Goal: Obtain resource: Download file/media

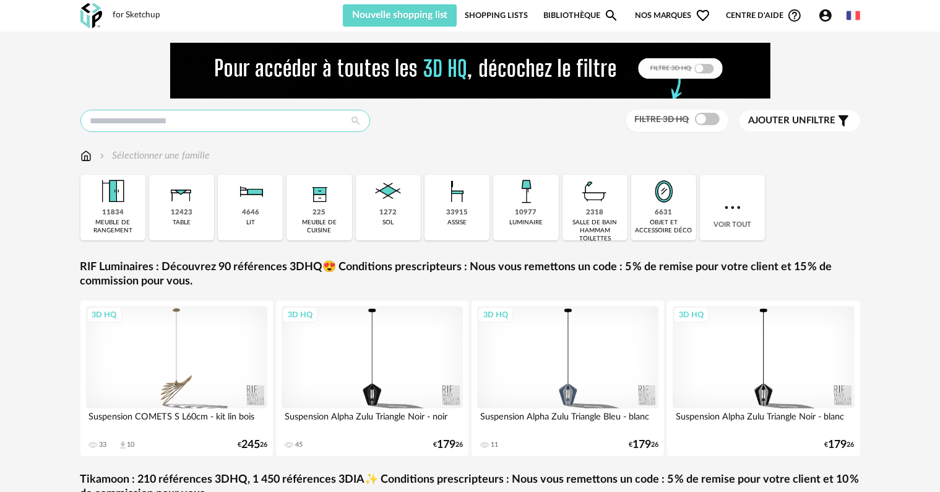
click at [175, 125] on input "text" at bounding box center [225, 121] width 290 height 22
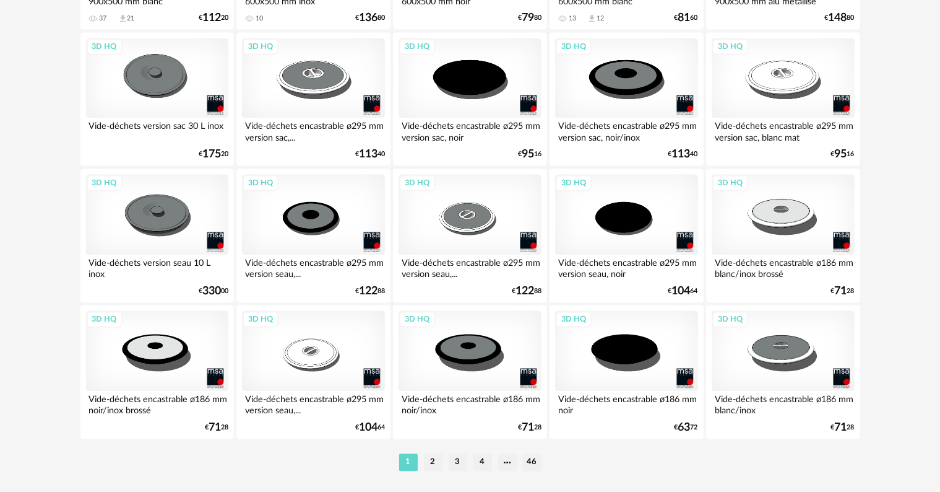
scroll to position [2553, 0]
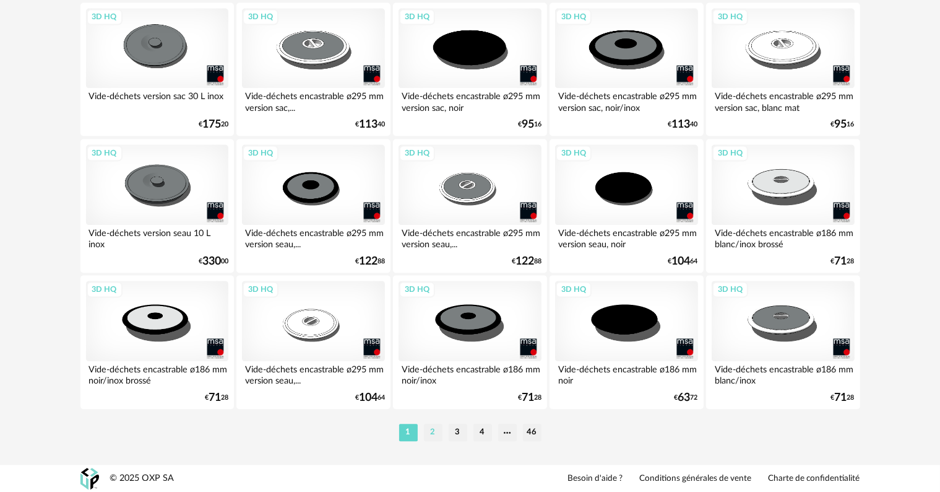
click at [433, 428] on li "2" at bounding box center [433, 431] width 19 height 17
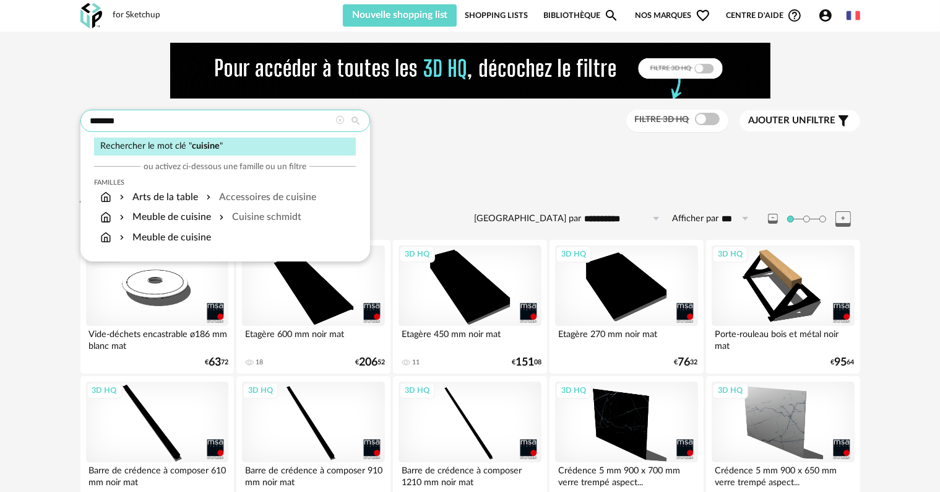
click at [250, 123] on input "*******" at bounding box center [225, 121] width 290 height 22
drag, startPoint x: 250, startPoint y: 123, endPoint x: 34, endPoint y: 134, distance: 216.3
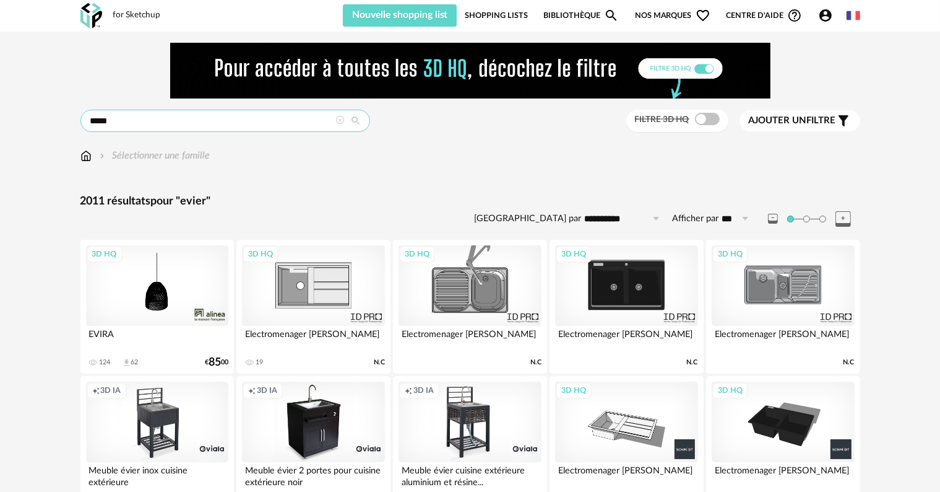
click at [148, 119] on input "*****" at bounding box center [225, 121] width 290 height 22
click at [90, 118] on input "*****" at bounding box center [225, 121] width 290 height 22
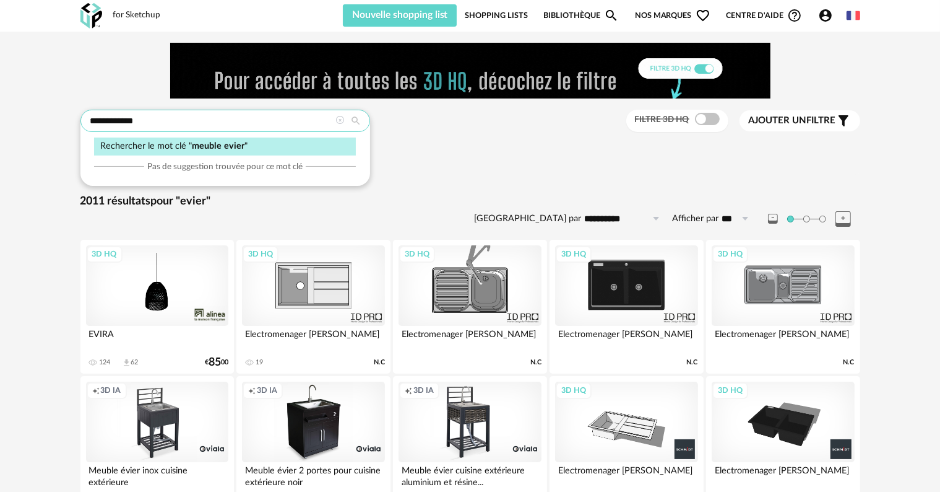
type input "**********"
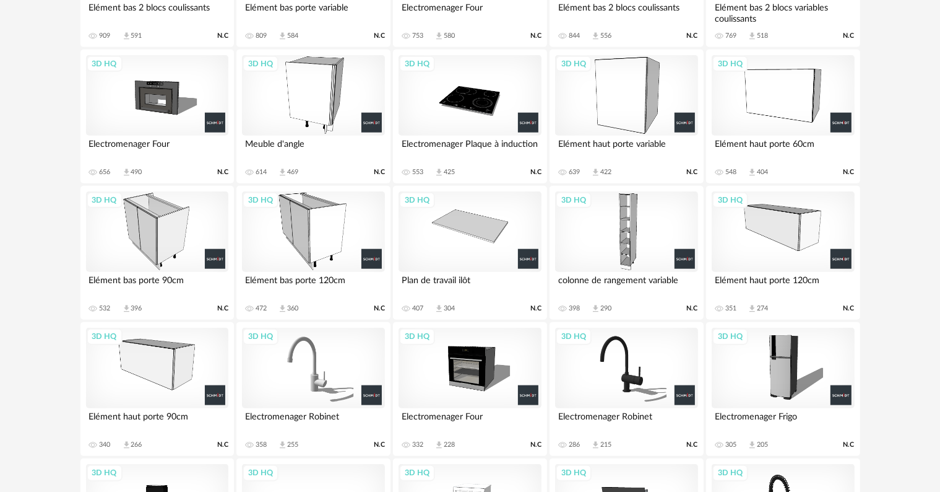
scroll to position [1238, 0]
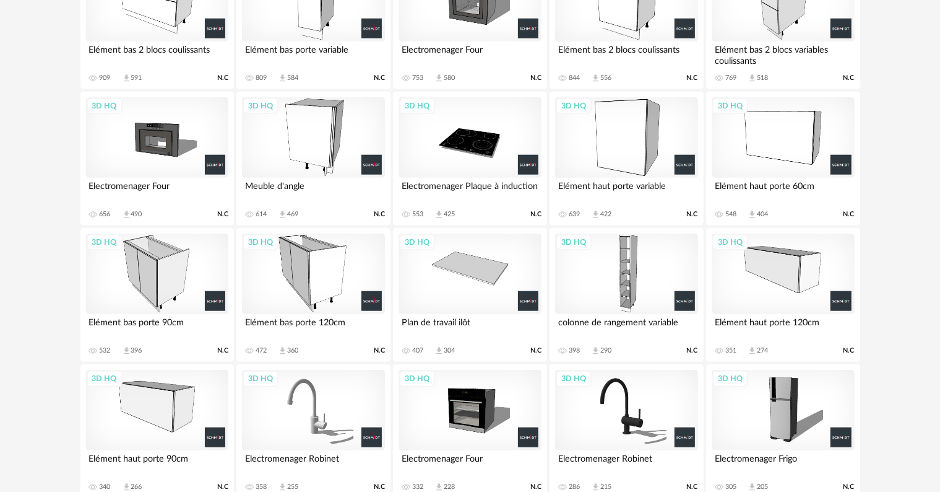
click at [310, 272] on div "3D HQ" at bounding box center [313, 273] width 142 height 80
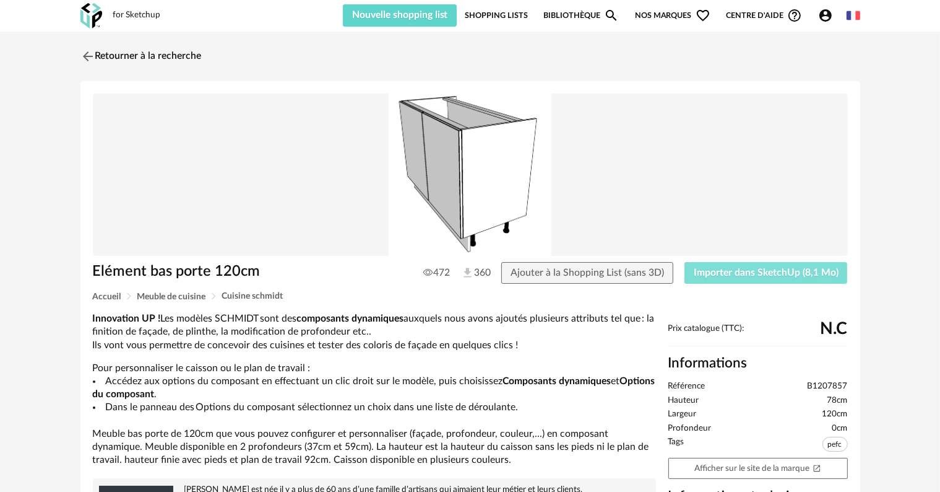
click at [779, 275] on span "Importer dans SketchUp (8,1 Mo)" at bounding box center [766, 272] width 145 height 10
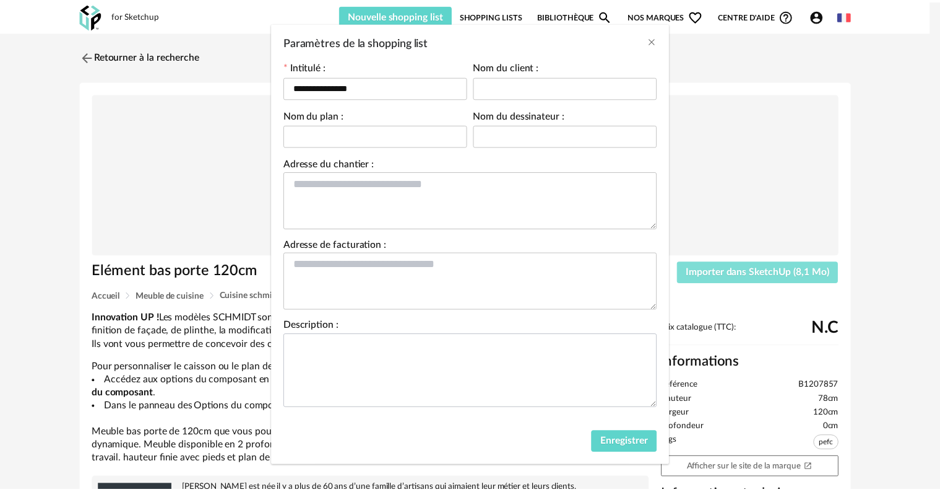
scroll to position [56, 0]
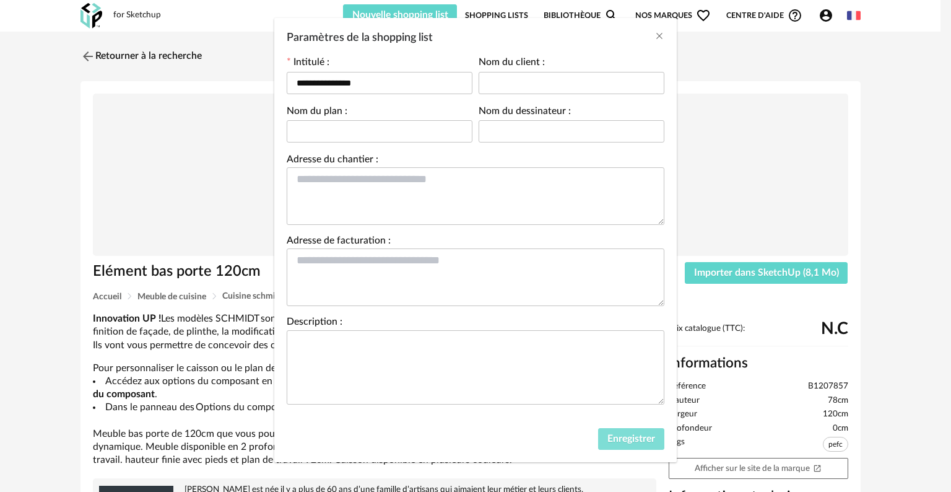
click at [628, 436] on span "Enregistrer" at bounding box center [631, 438] width 48 height 10
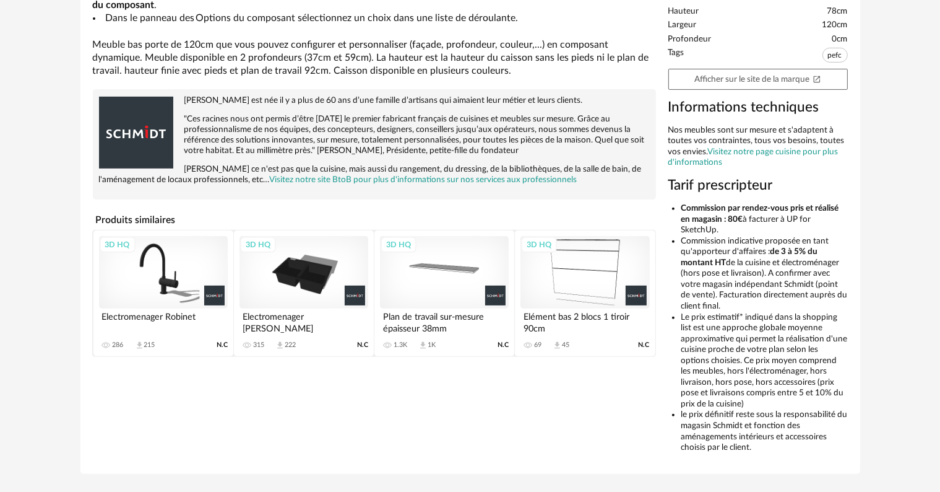
scroll to position [420, 0]
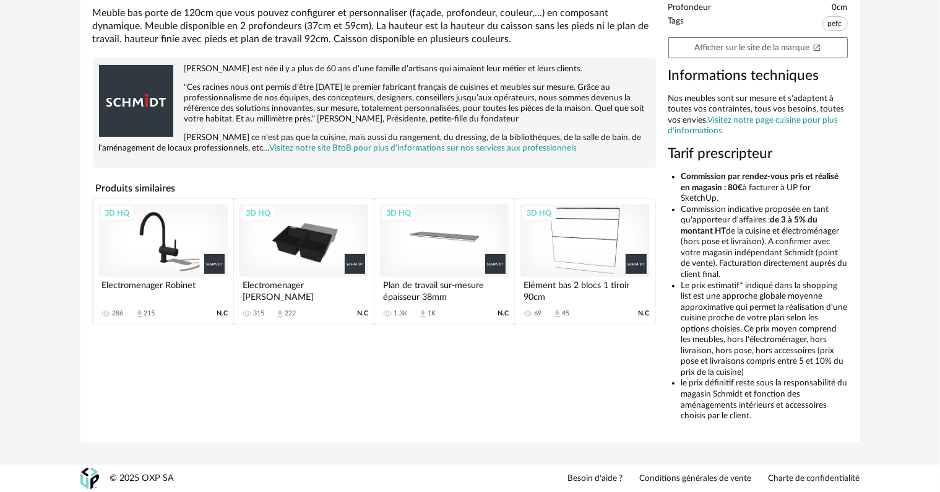
click at [292, 236] on div "3D HQ" at bounding box center [304, 240] width 129 height 72
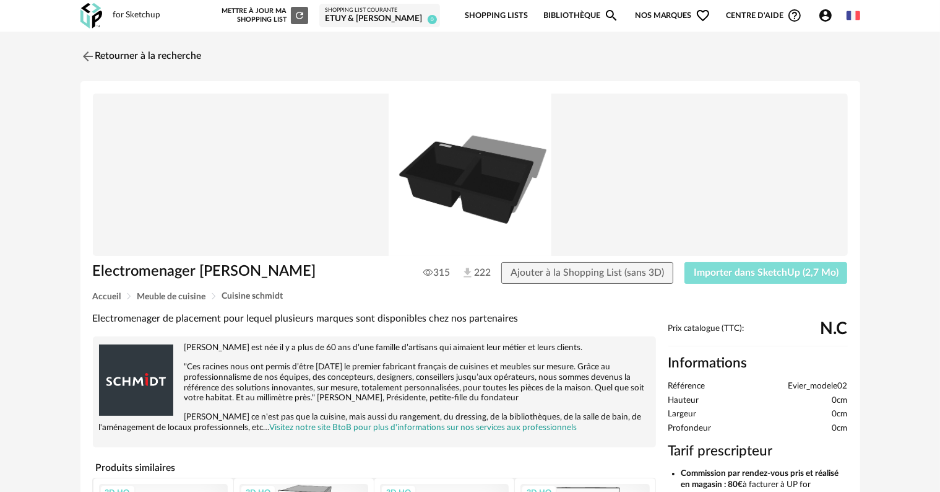
click at [782, 267] on span "Importer dans SketchUp (2,7 Mo)" at bounding box center [766, 272] width 145 height 10
click at [97, 50] on link "Retourner à la recherche" at bounding box center [137, 56] width 121 height 27
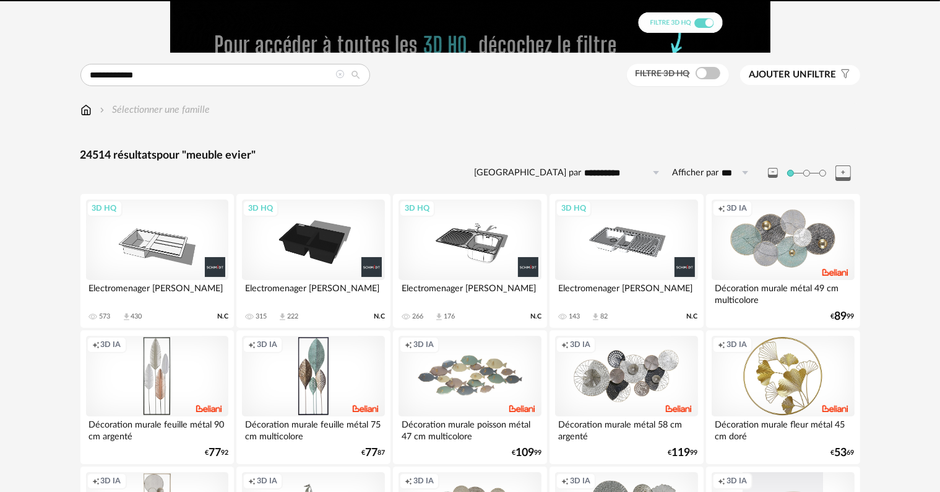
scroll to position [45, 0]
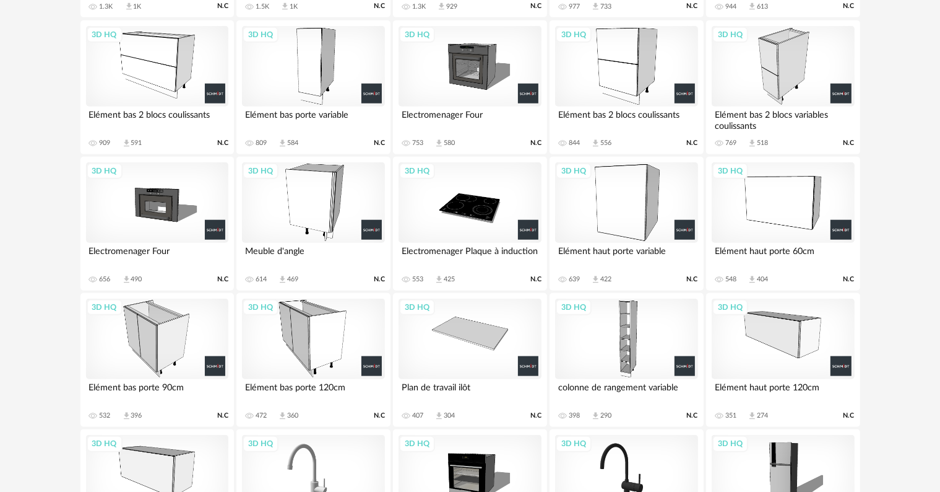
scroll to position [1176, 0]
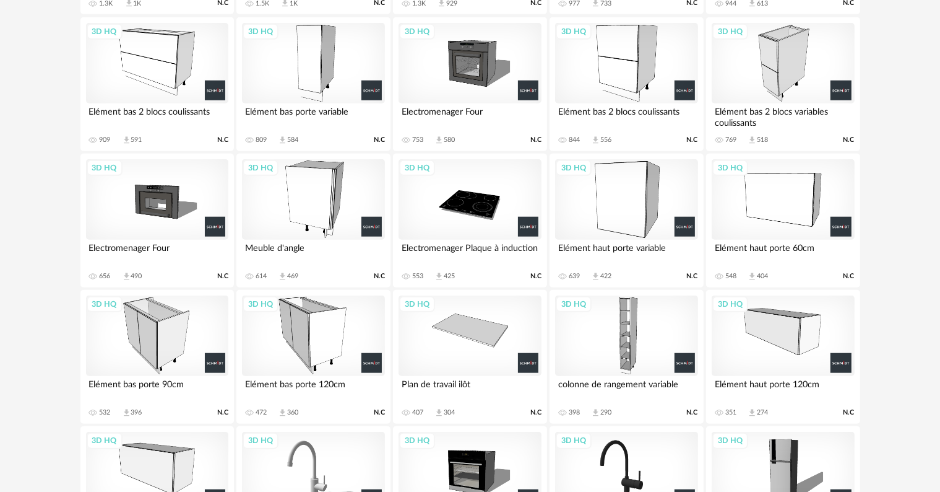
click at [323, 329] on div "3D HQ" at bounding box center [313, 335] width 142 height 80
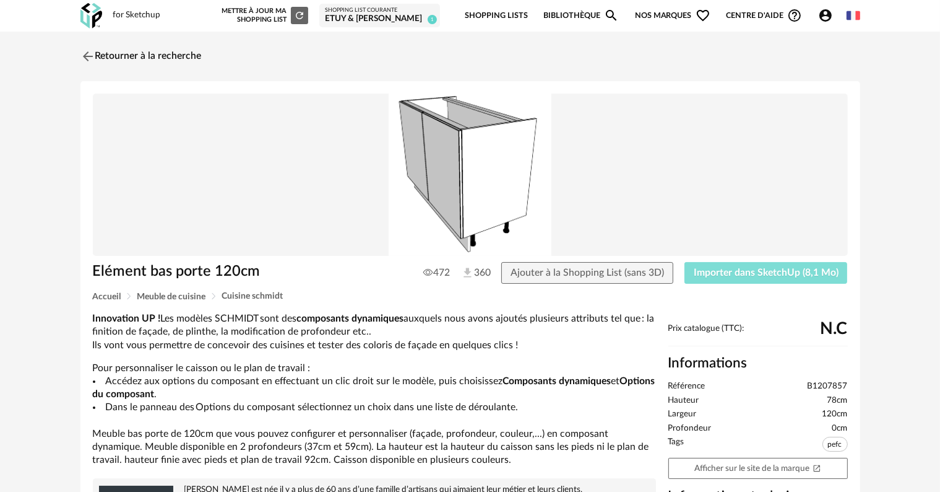
click at [766, 262] on button "Importer dans SketchUp (8,1 Mo)" at bounding box center [766, 273] width 163 height 22
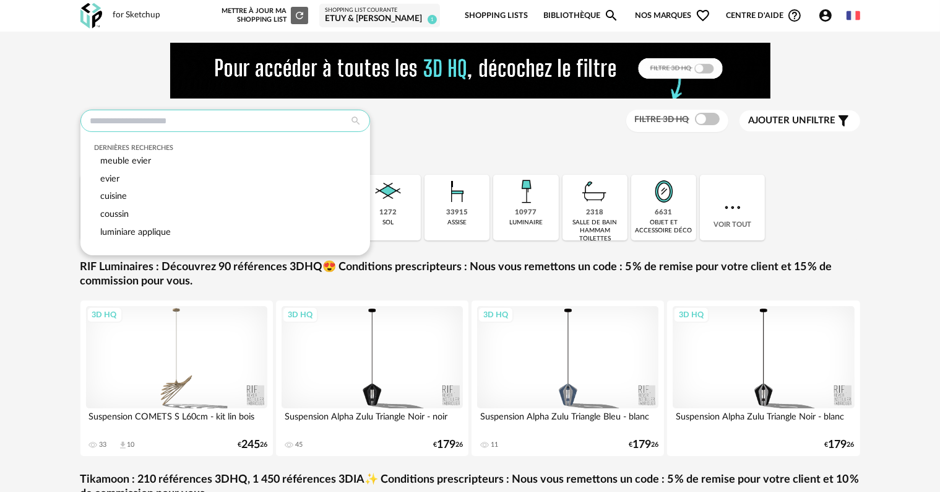
click at [219, 124] on input "text" at bounding box center [225, 121] width 290 height 22
click at [436, 121] on div "Dernières recherches meuble evier evier cuisine coussin luminiare applique Filt…" at bounding box center [470, 121] width 780 height 23
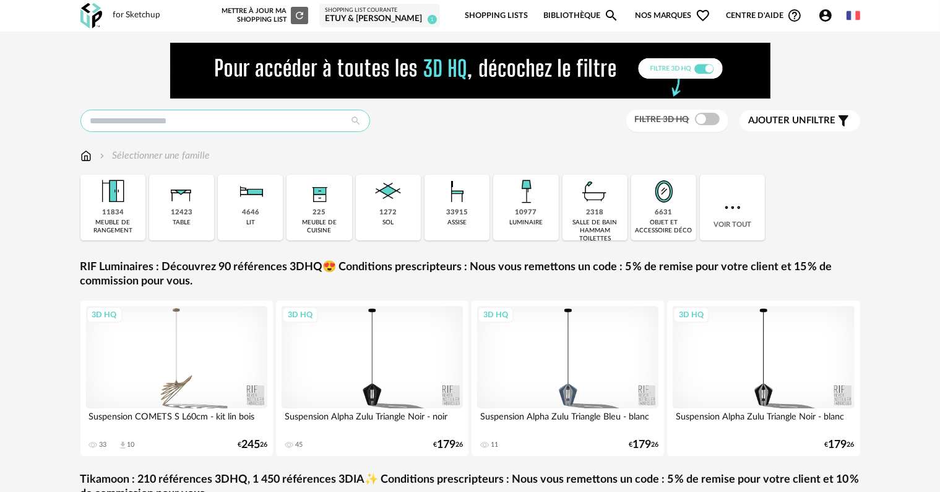
click at [131, 126] on input "text" at bounding box center [225, 121] width 290 height 22
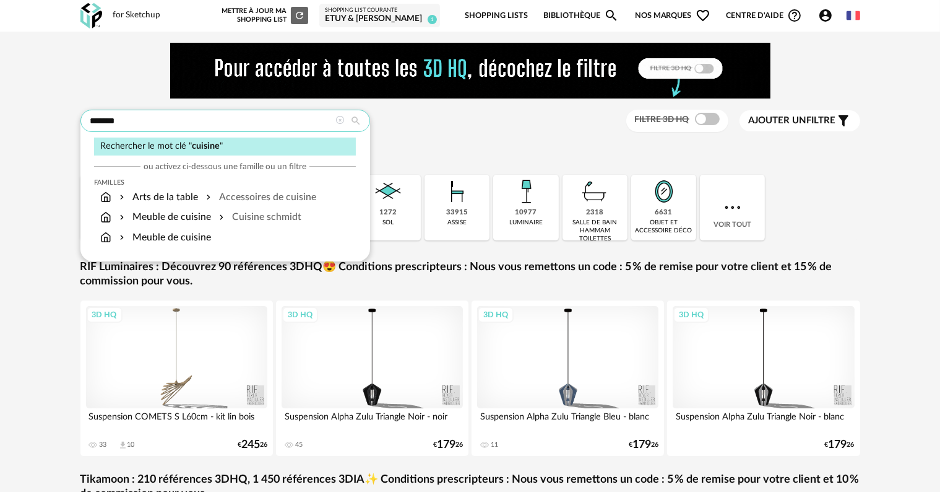
type input "*******"
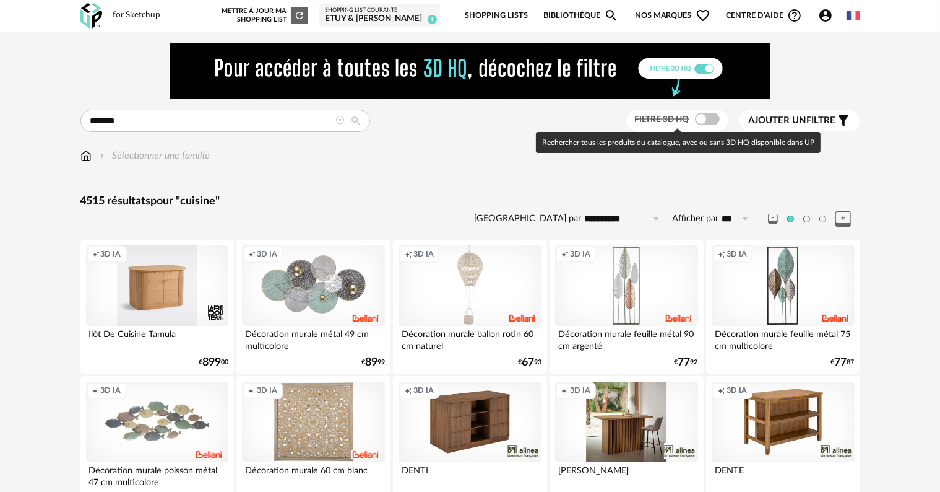
drag, startPoint x: 712, startPoint y: 114, endPoint x: 712, endPoint y: 121, distance: 6.8
click at [712, 114] on span at bounding box center [707, 119] width 25 height 12
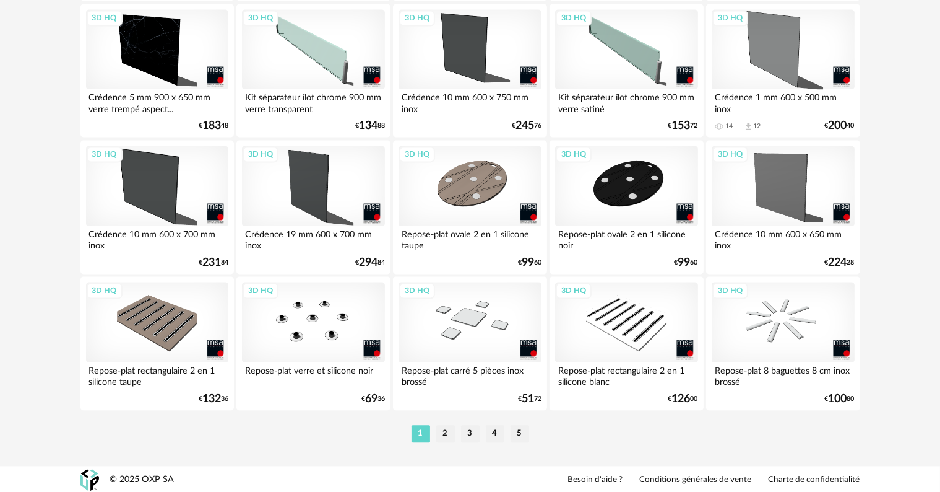
scroll to position [2553, 0]
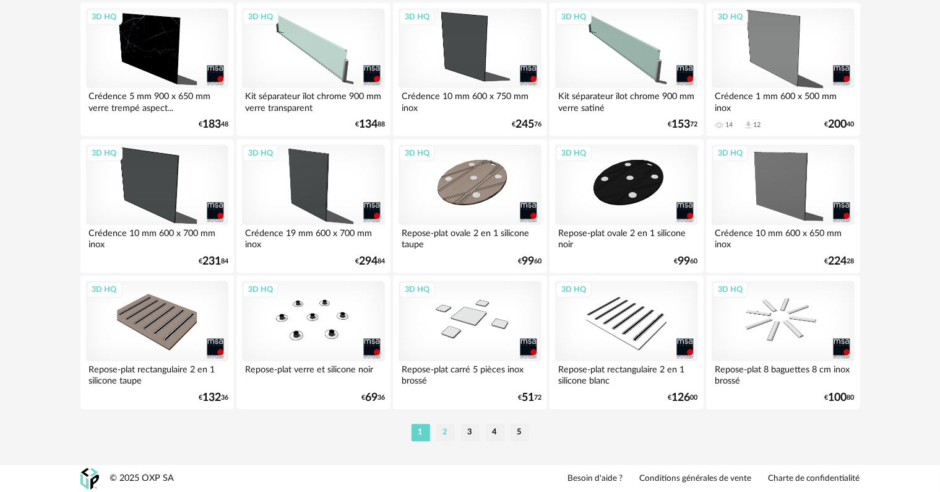
click at [448, 431] on li "2" at bounding box center [445, 431] width 19 height 17
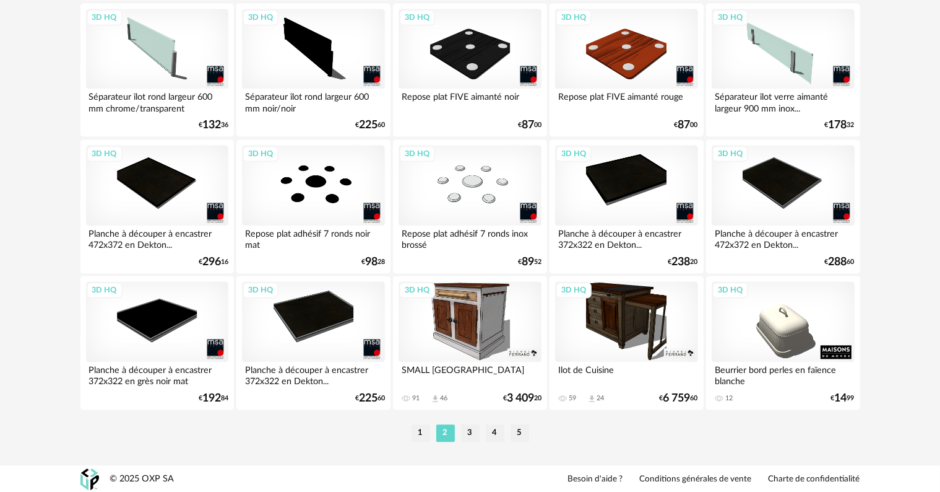
scroll to position [2553, 0]
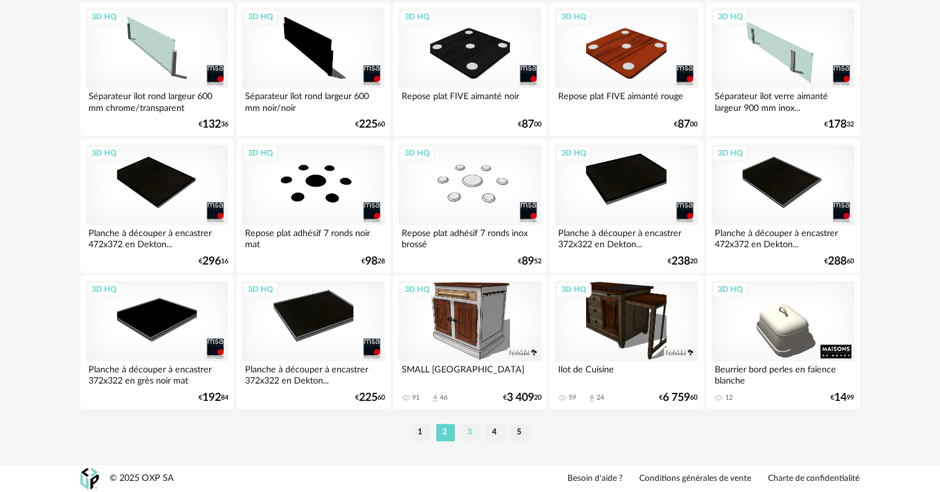
click at [468, 431] on li "3" at bounding box center [470, 431] width 19 height 17
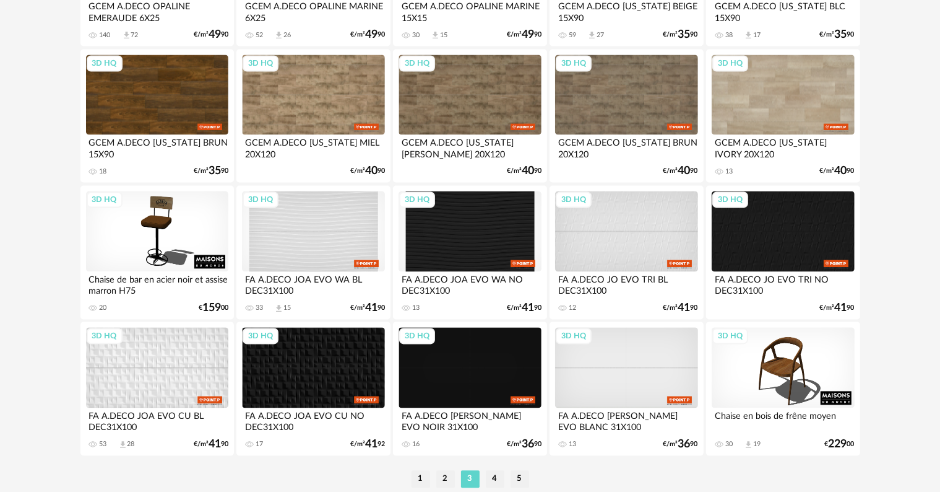
scroll to position [2553, 0]
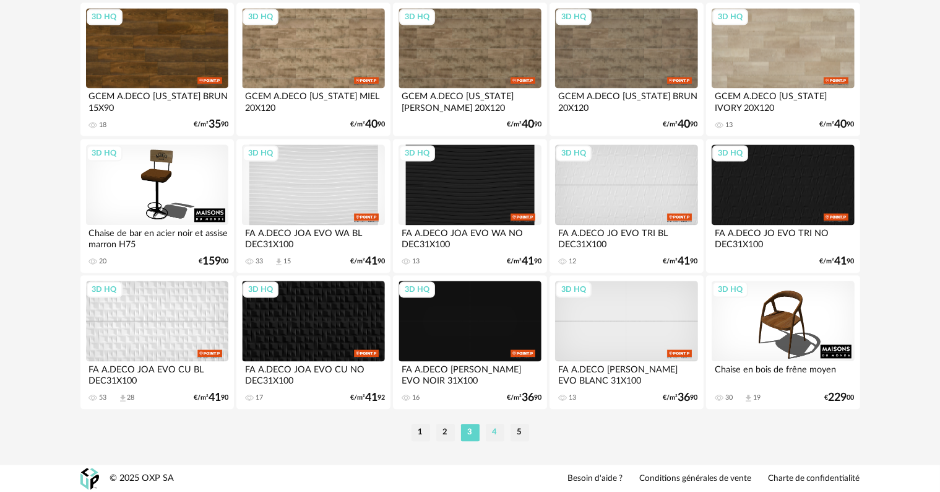
click at [493, 428] on li "4" at bounding box center [495, 431] width 19 height 17
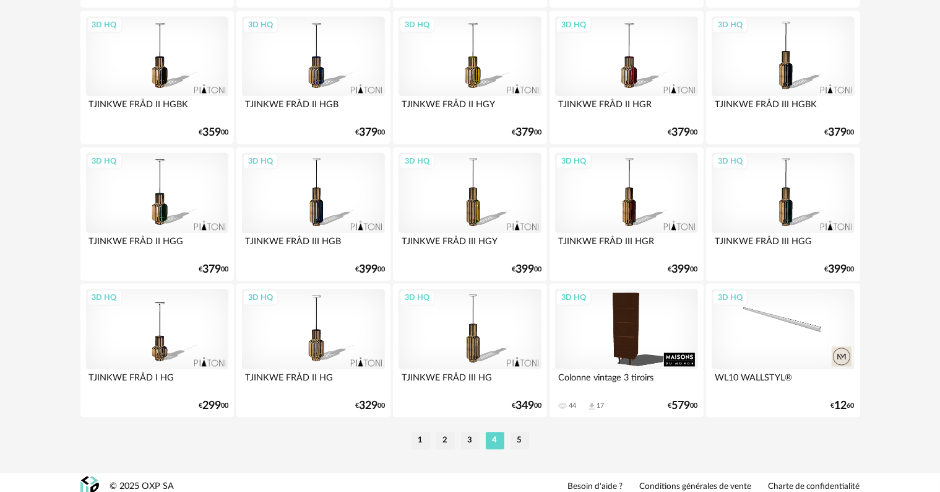
scroll to position [2553, 0]
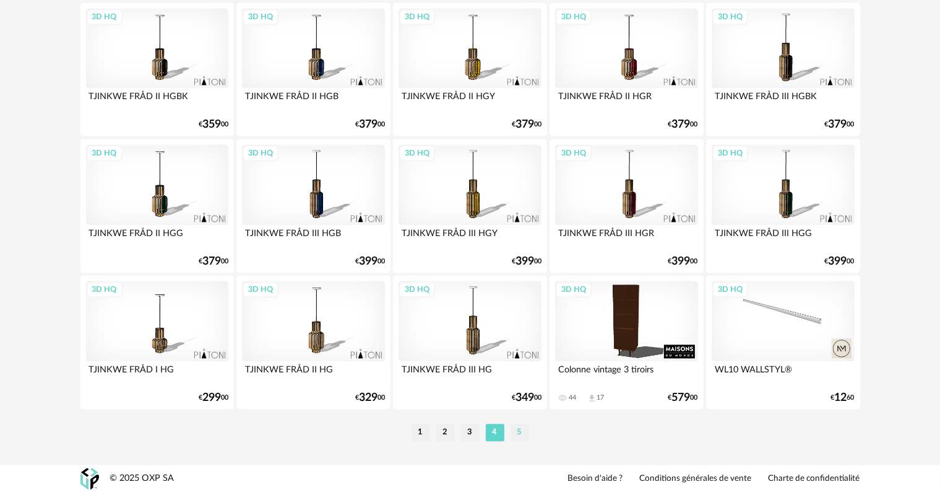
click at [515, 428] on li "5" at bounding box center [520, 431] width 19 height 17
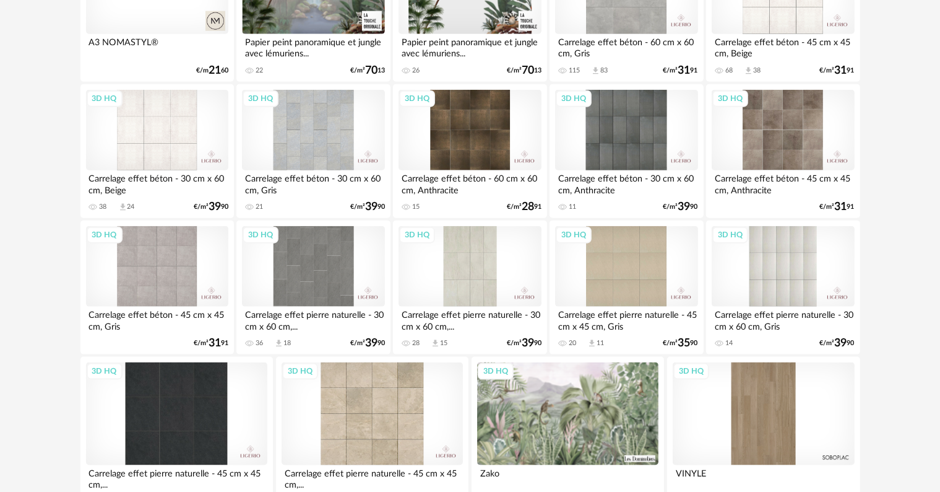
scroll to position [1622, 0]
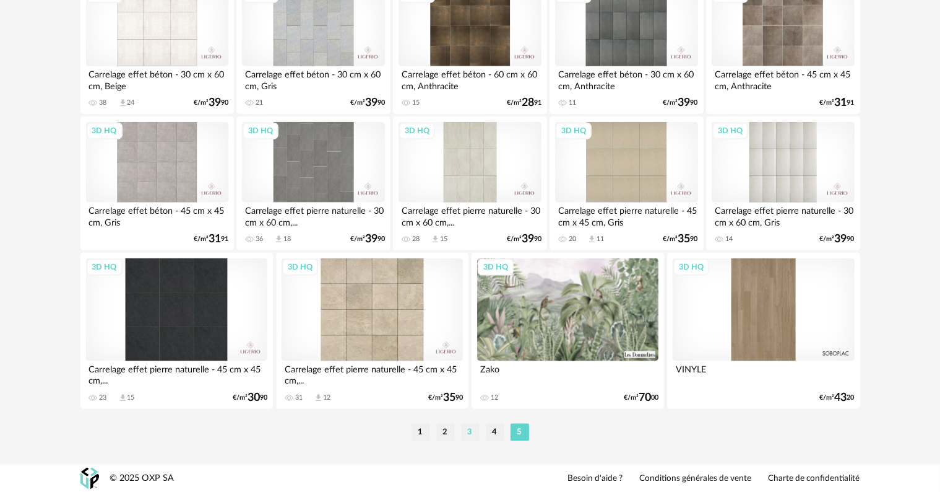
click at [467, 433] on li "3" at bounding box center [470, 431] width 19 height 17
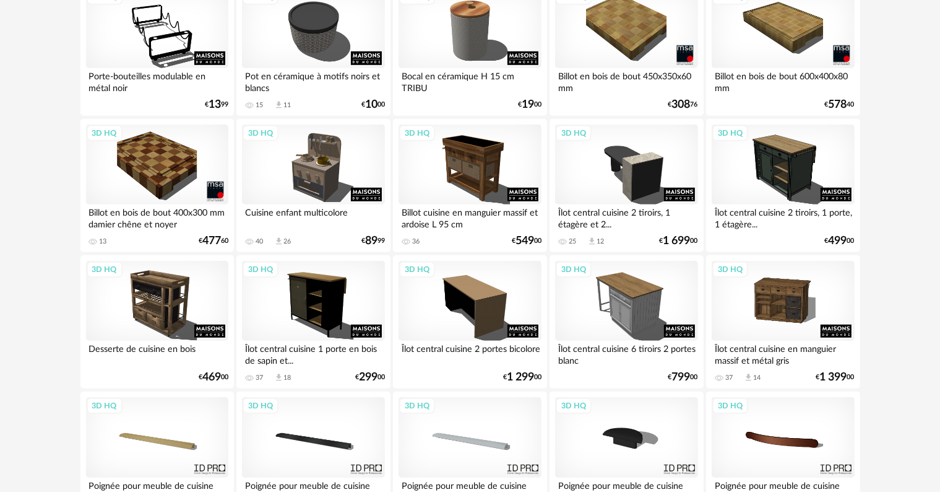
scroll to position [805, 0]
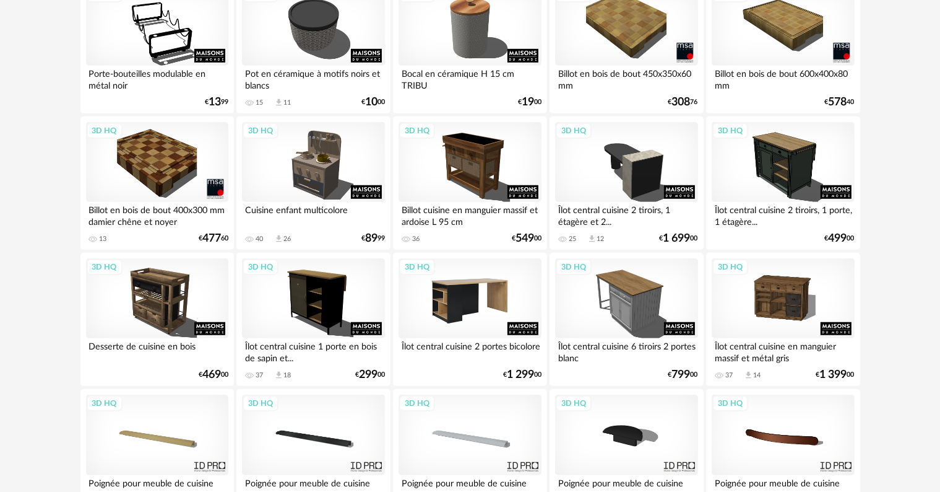
click at [459, 331] on div "3D HQ" at bounding box center [470, 298] width 142 height 80
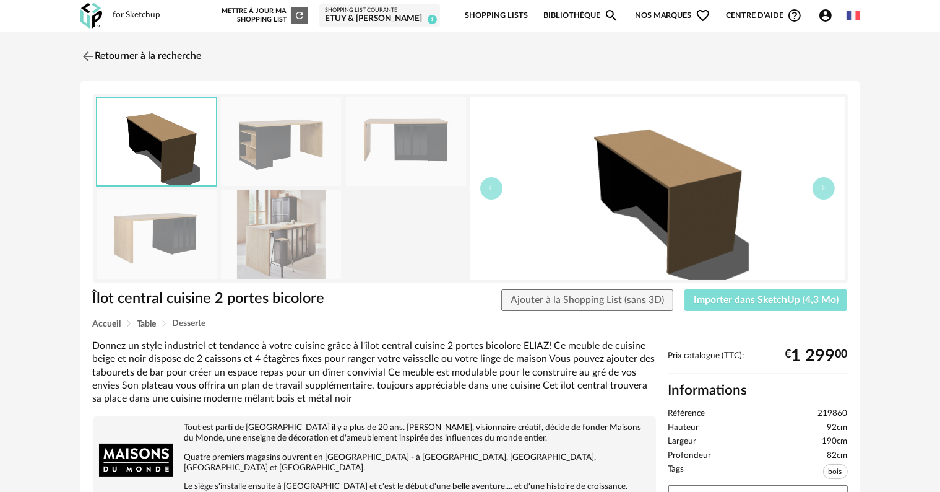
click at [778, 299] on span "Importer dans SketchUp (4,3 Mo)" at bounding box center [766, 300] width 145 height 10
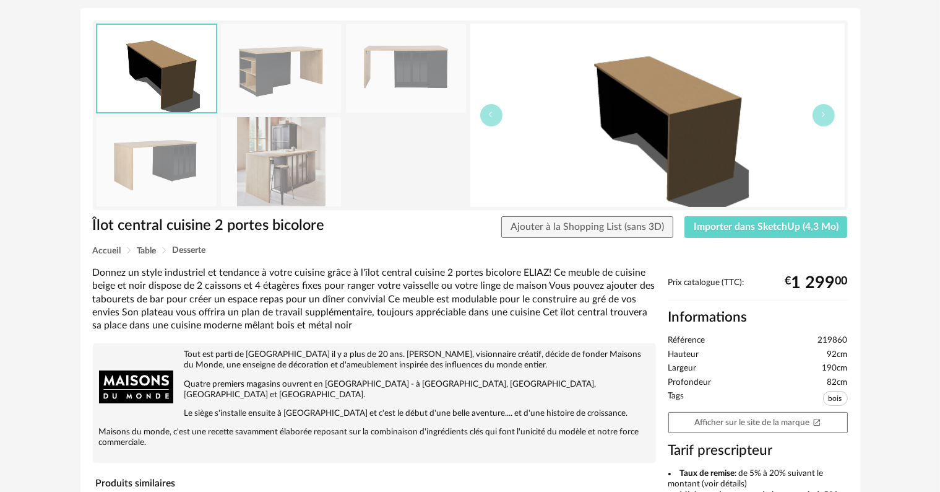
scroll to position [62, 0]
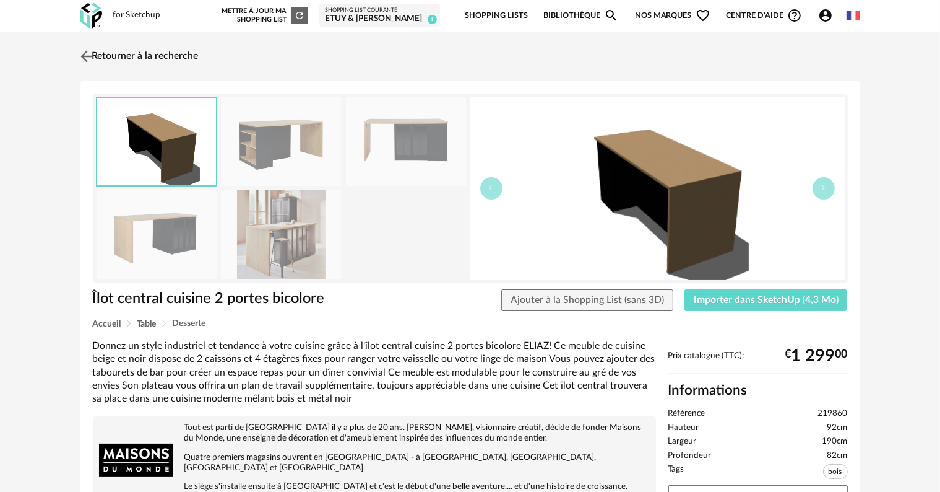
click at [110, 59] on link "Retourner à la recherche" at bounding box center [137, 56] width 121 height 27
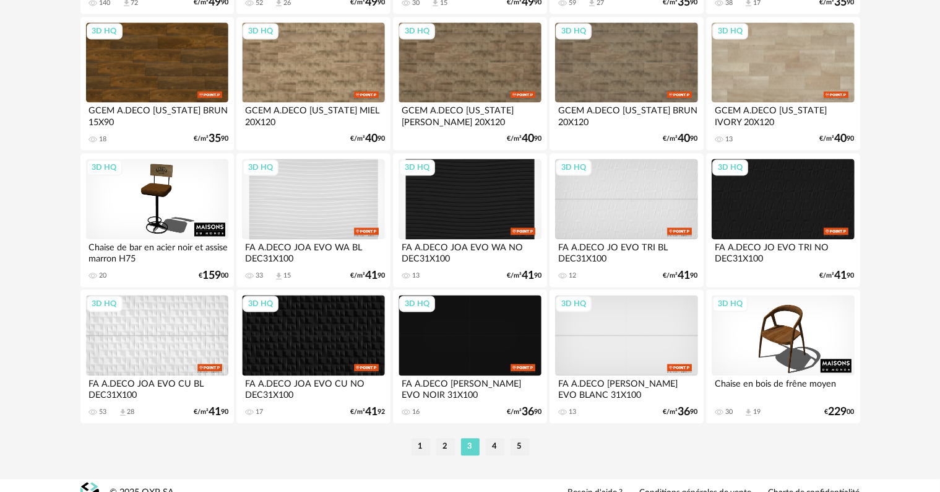
scroll to position [2553, 0]
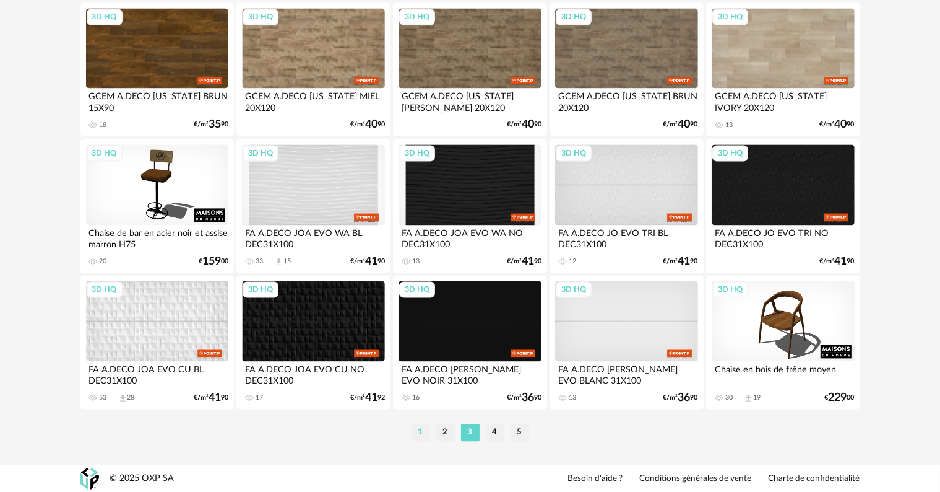
click at [423, 433] on li "1" at bounding box center [421, 431] width 19 height 17
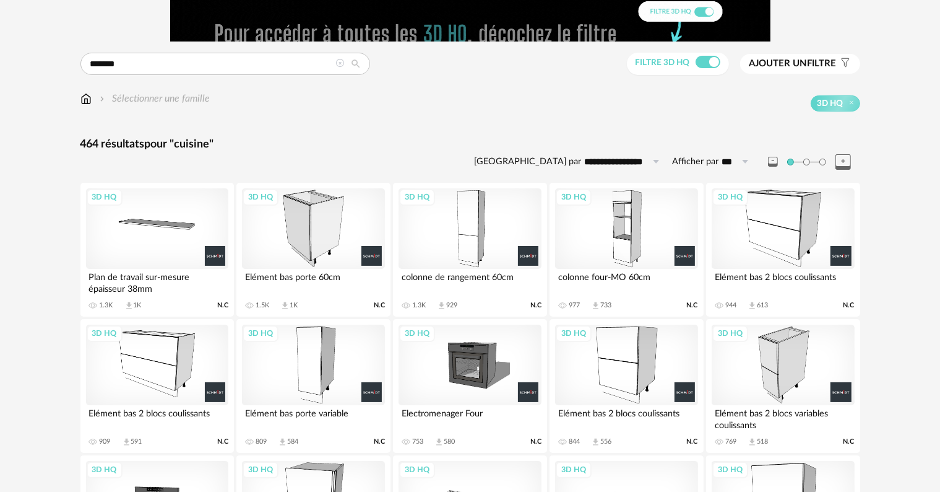
scroll to position [62, 0]
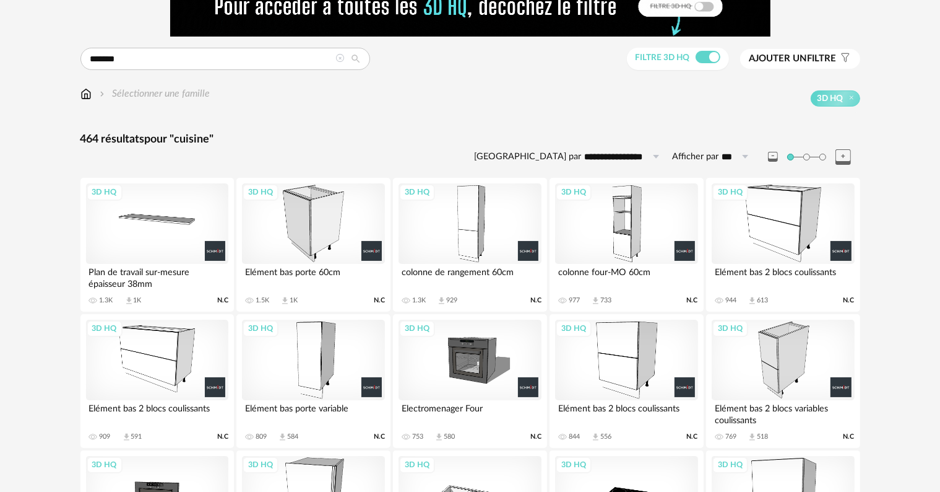
click at [146, 389] on div "3D HQ" at bounding box center [157, 359] width 142 height 80
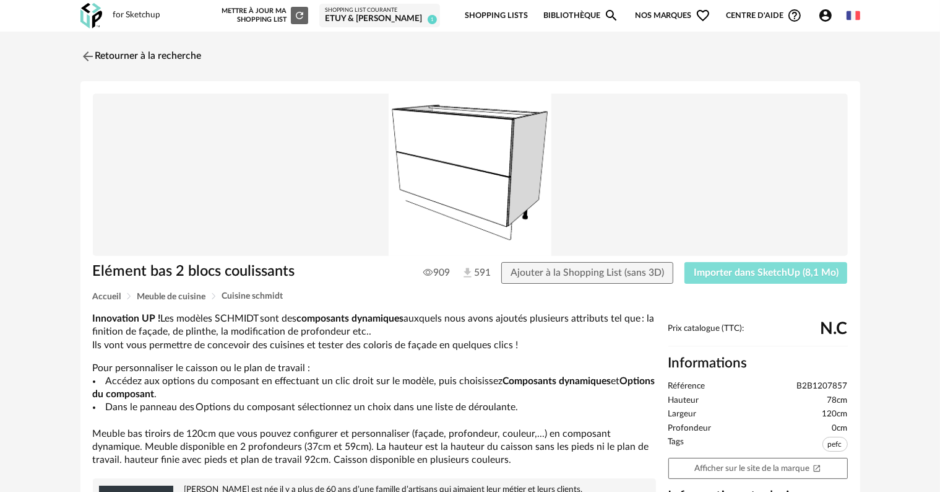
click at [718, 273] on span "Importer dans SketchUp (8,1 Mo)" at bounding box center [766, 272] width 145 height 10
click at [92, 54] on img at bounding box center [86, 56] width 18 height 18
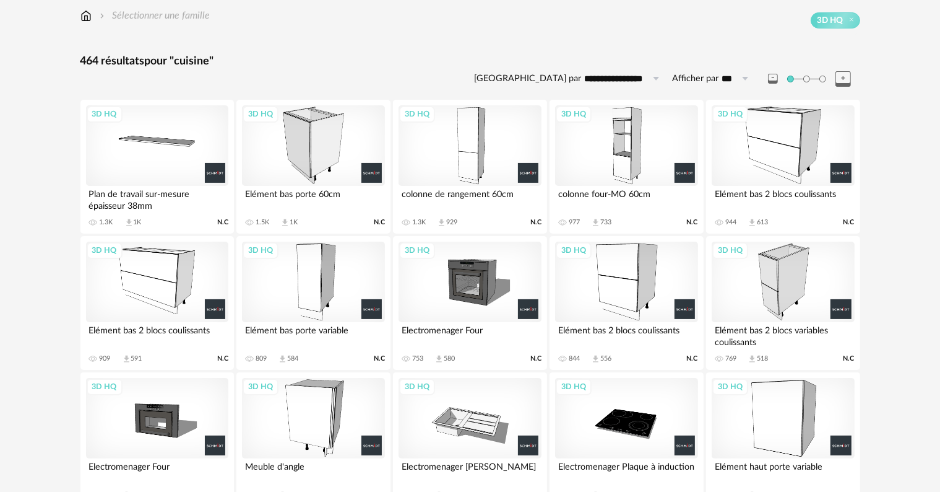
scroll to position [145, 0]
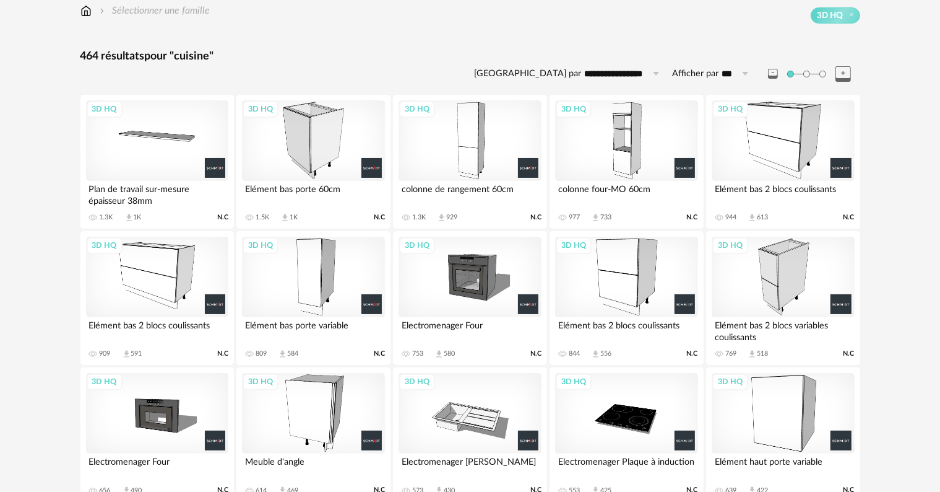
click at [660, 271] on div "3D HQ" at bounding box center [626, 276] width 142 height 80
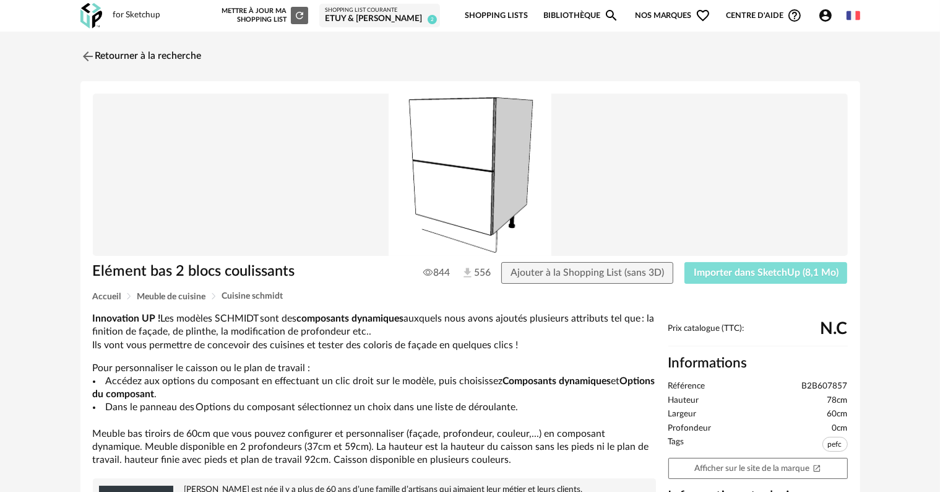
click at [714, 275] on span "Importer dans SketchUp (8,1 Mo)" at bounding box center [766, 272] width 145 height 10
click at [728, 275] on span "Importer dans SketchUp (8,1 Mo)" at bounding box center [766, 272] width 145 height 10
